Goal: Find specific page/section: Find specific page/section

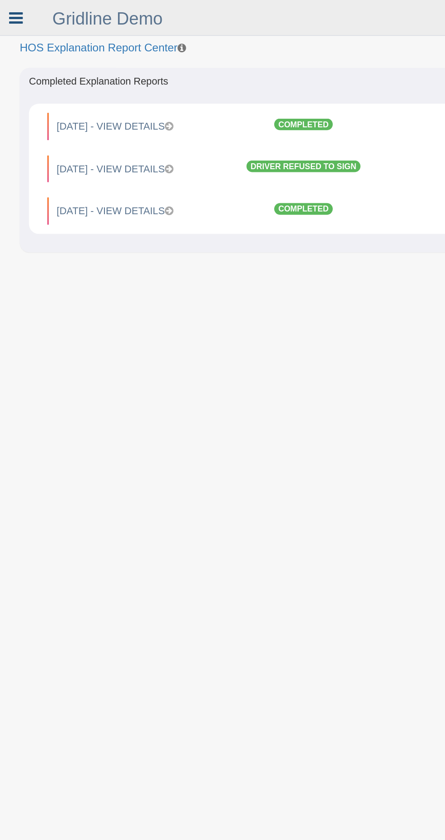
click at [12, 13] on icon at bounding box center [12, 13] width 10 height 12
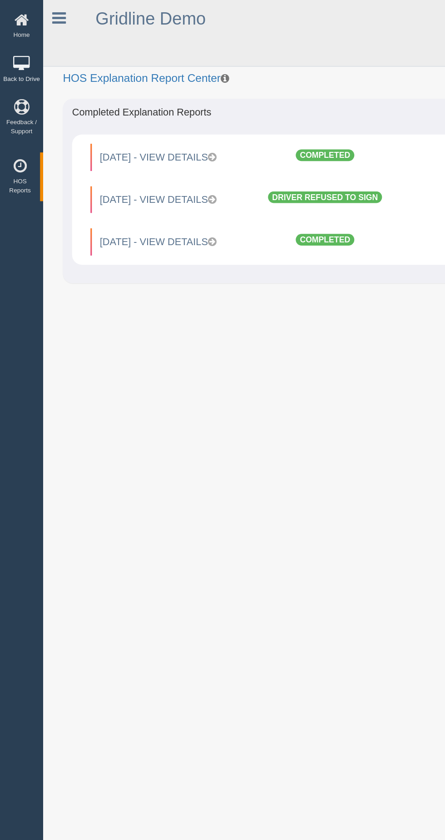
click at [24, 46] on icon at bounding box center [15, 46] width 27 height 11
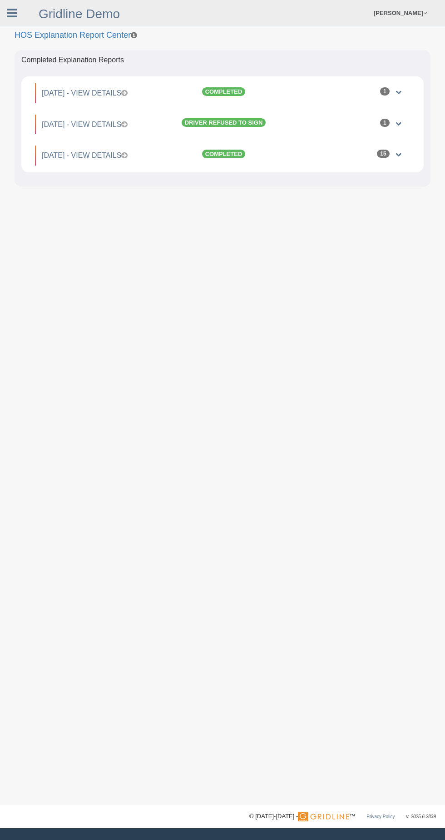
click at [28, 12] on div at bounding box center [16, 10] width 32 height 20
click at [25, 15] on div at bounding box center [16, 10] width 32 height 20
click at [32, 18] on div "Gridline Demo" at bounding box center [79, 11] width 95 height 23
click at [40, 14] on link "Gridline Demo" at bounding box center [79, 14] width 81 height 14
click at [25, 15] on div at bounding box center [16, 10] width 32 height 20
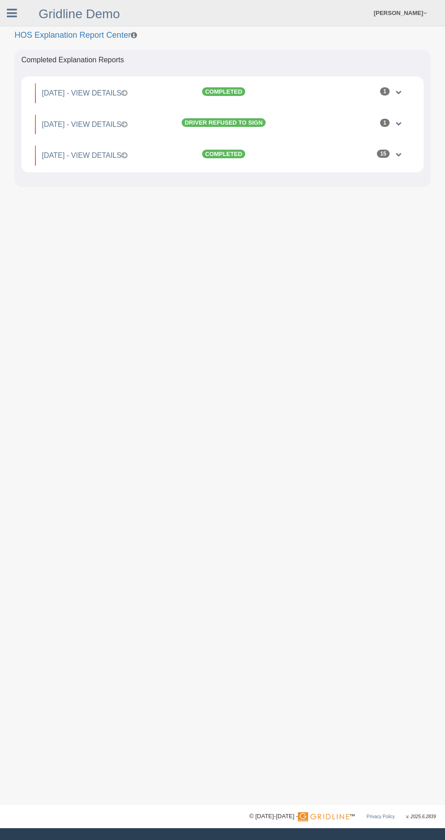
click at [12, 13] on icon at bounding box center [12, 13] width 10 height 12
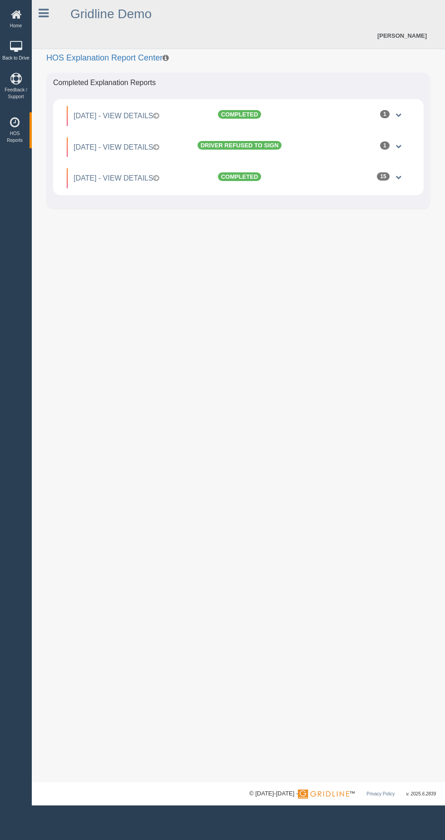
click at [17, 42] on icon at bounding box center [15, 46] width 27 height 11
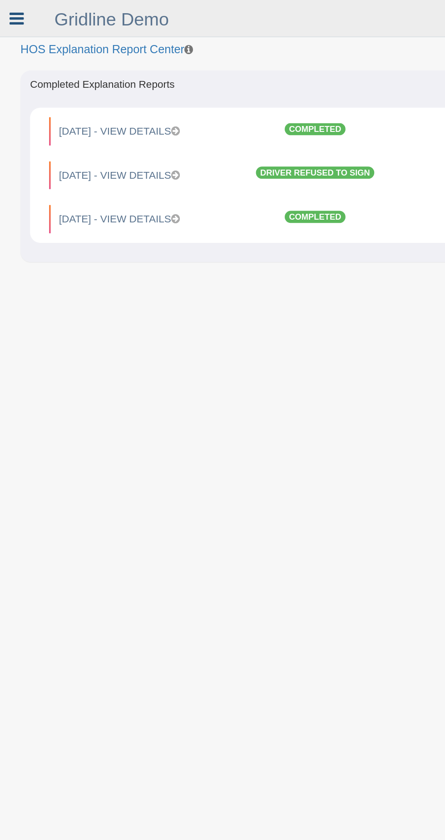
click at [15, 13] on icon at bounding box center [12, 13] width 10 height 12
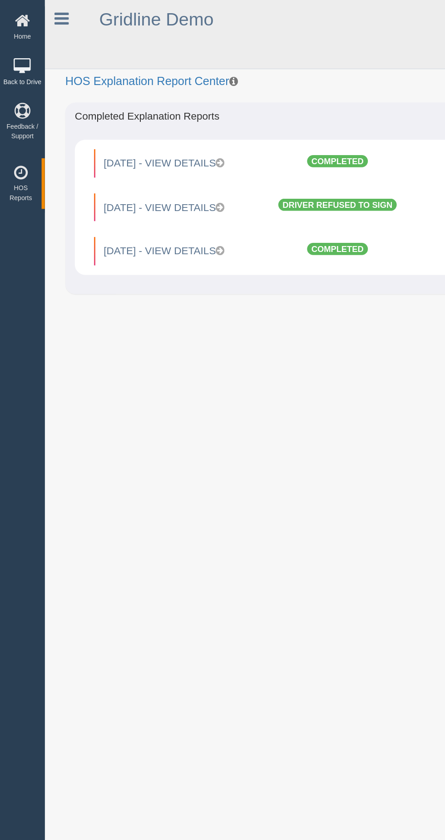
click at [25, 49] on icon at bounding box center [15, 46] width 27 height 11
